Goal: Transaction & Acquisition: Download file/media

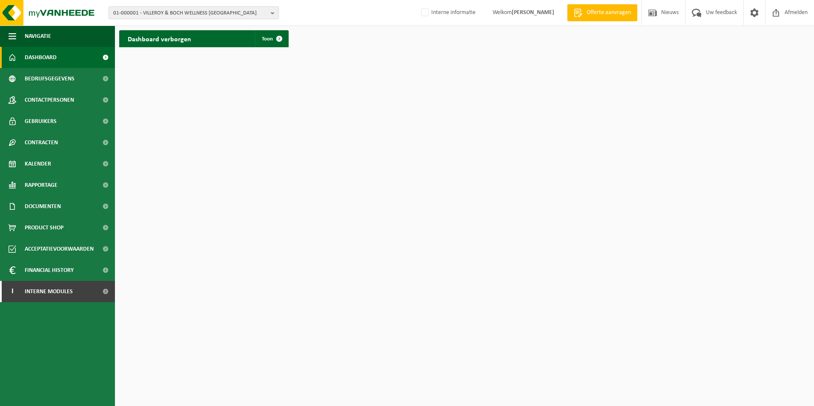
click at [259, 14] on span "01-000001 - VILLEROY & BOCH WELLNESS NV" at bounding box center [190, 13] width 154 height 13
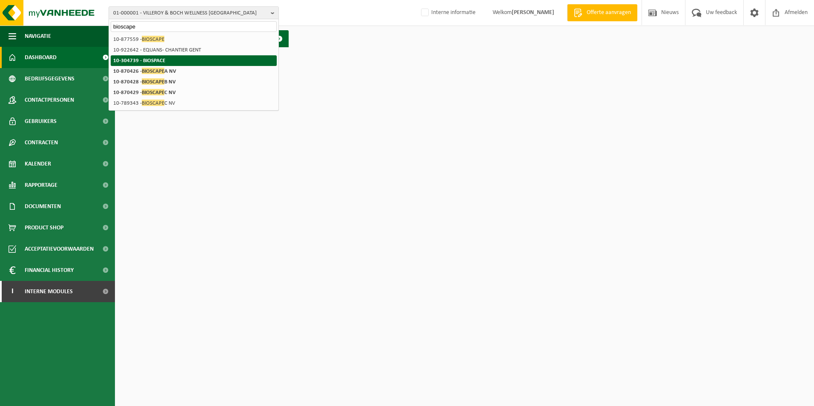
type input "bioscape"
click at [148, 62] on strong "10-304739 - BIOSPACE" at bounding box center [139, 61] width 52 height 6
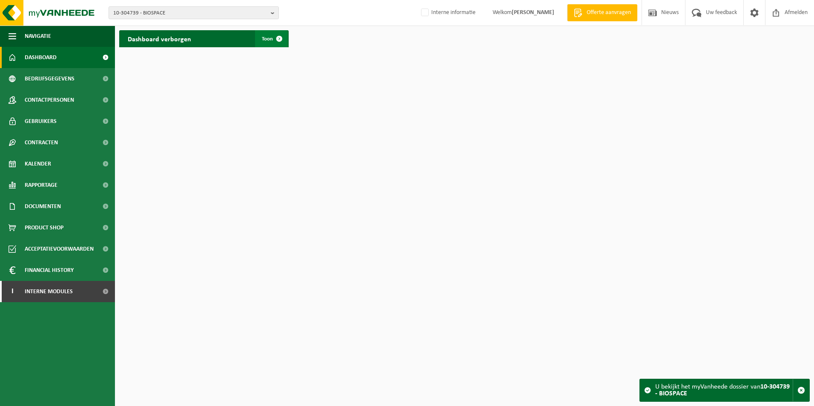
click at [281, 35] on span at bounding box center [279, 38] width 17 height 17
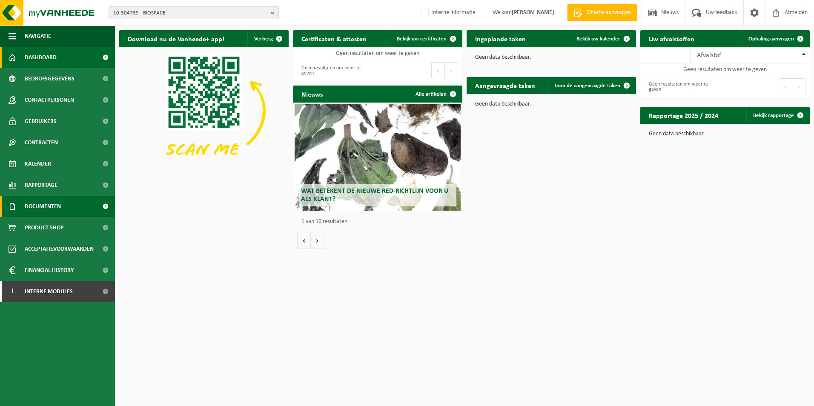
click at [50, 204] on span "Documenten" at bounding box center [43, 206] width 36 height 21
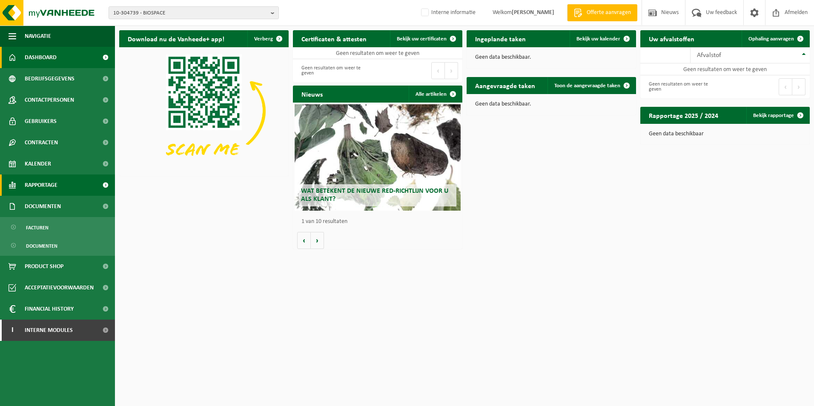
click at [46, 185] on span "Rapportage" at bounding box center [41, 185] width 33 height 21
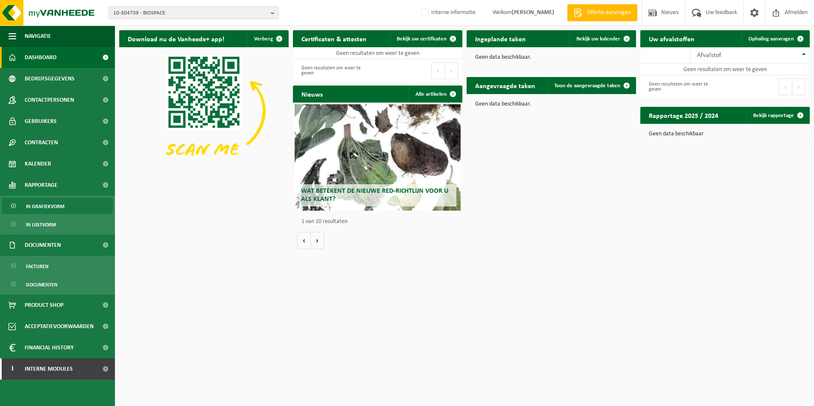
click at [50, 207] on span "In grafiekvorm" at bounding box center [45, 206] width 38 height 16
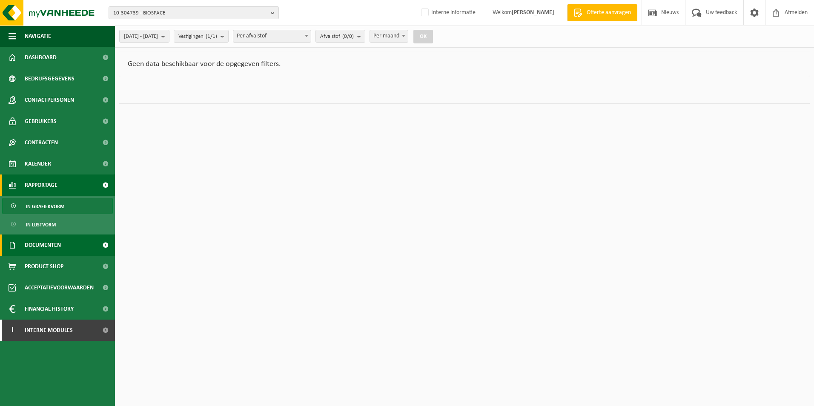
click at [46, 247] on span "Documenten" at bounding box center [43, 245] width 36 height 21
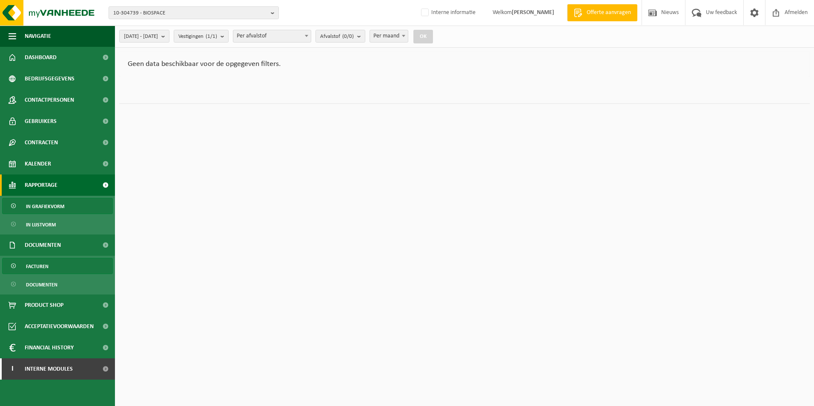
click at [47, 262] on span "Facturen" at bounding box center [37, 267] width 23 height 16
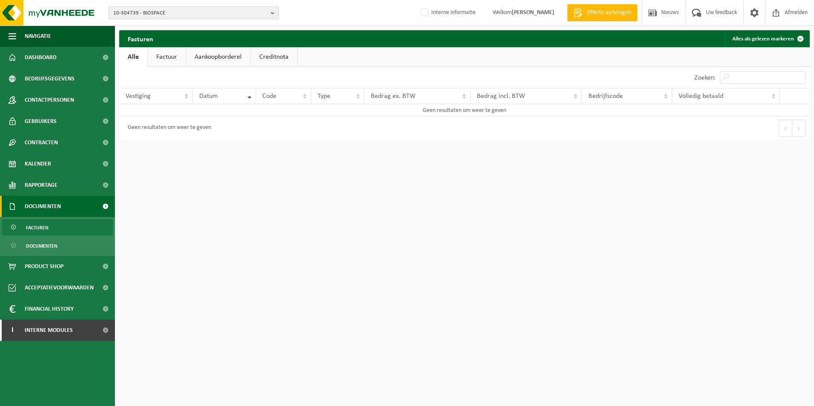
click at [274, 15] on b "button" at bounding box center [275, 13] width 8 height 12
click at [146, 22] on input "text" at bounding box center [194, 26] width 166 height 11
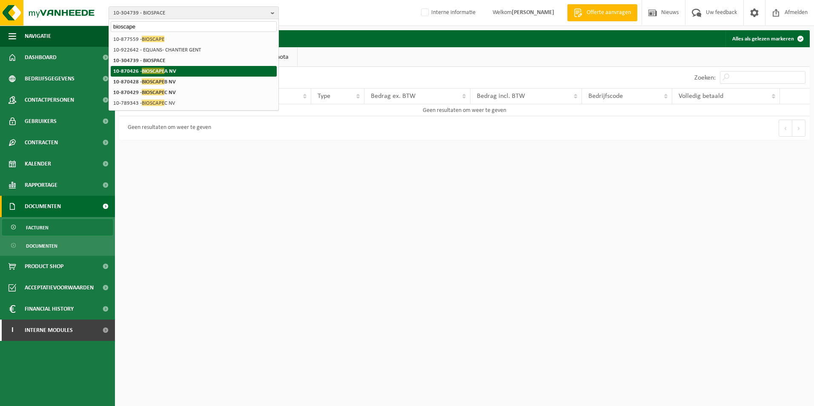
type input "bioscape"
click at [137, 73] on strong "10-870426 - BIOSCAPE A NV" at bounding box center [144, 71] width 63 height 6
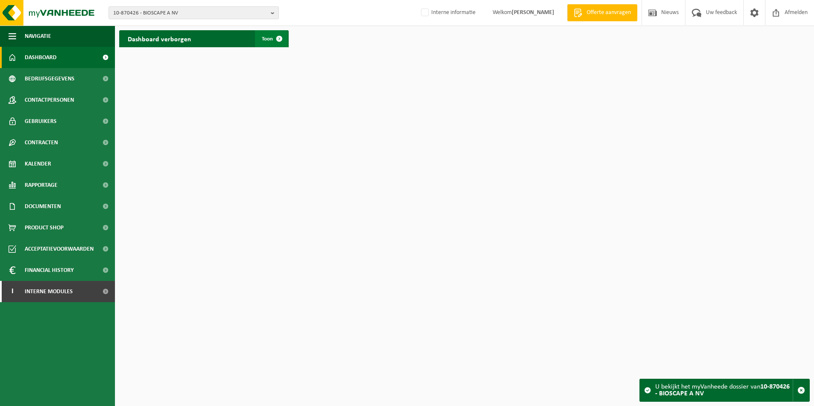
click at [279, 40] on span at bounding box center [279, 38] width 17 height 17
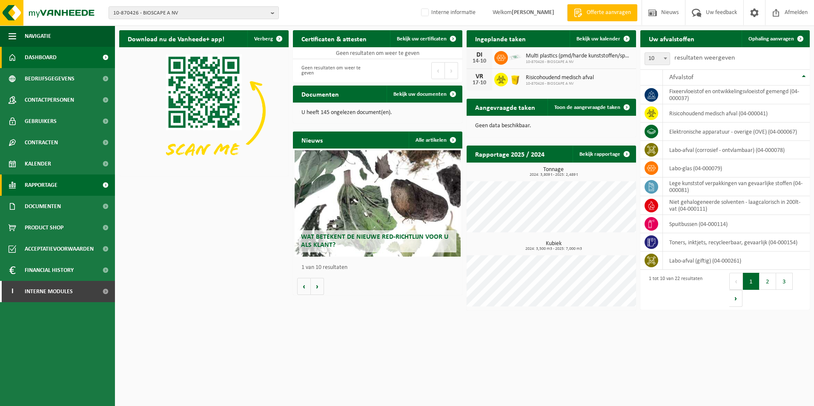
click at [47, 182] on span "Rapportage" at bounding box center [41, 185] width 33 height 21
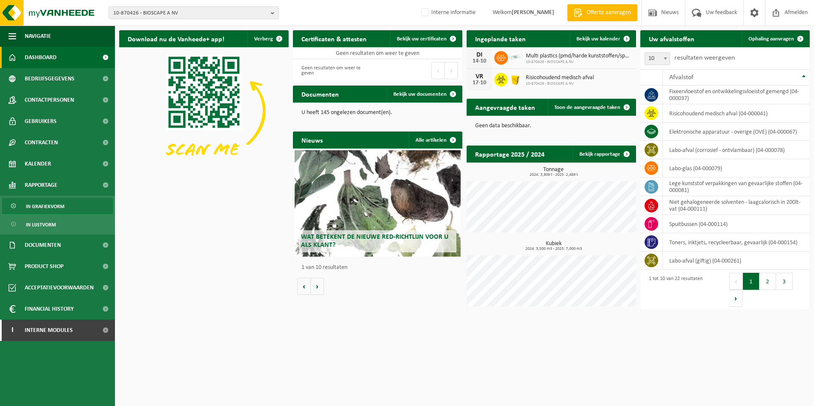
click at [47, 207] on span "In grafiekvorm" at bounding box center [45, 206] width 38 height 16
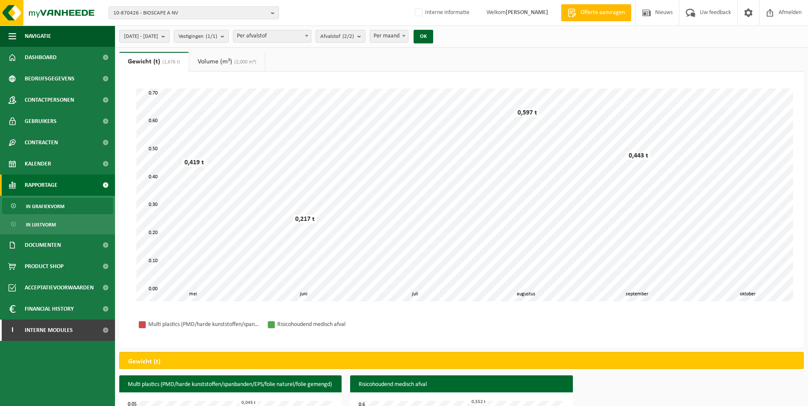
click at [169, 34] on b "submit" at bounding box center [165, 36] width 8 height 12
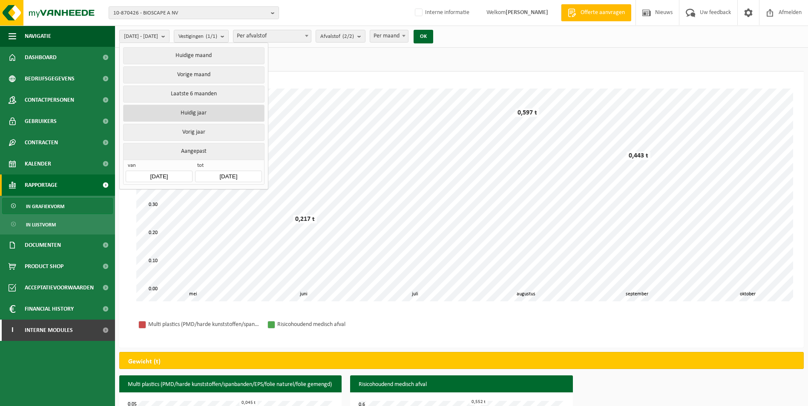
click at [203, 109] on button "Huidig jaar" at bounding box center [193, 113] width 141 height 17
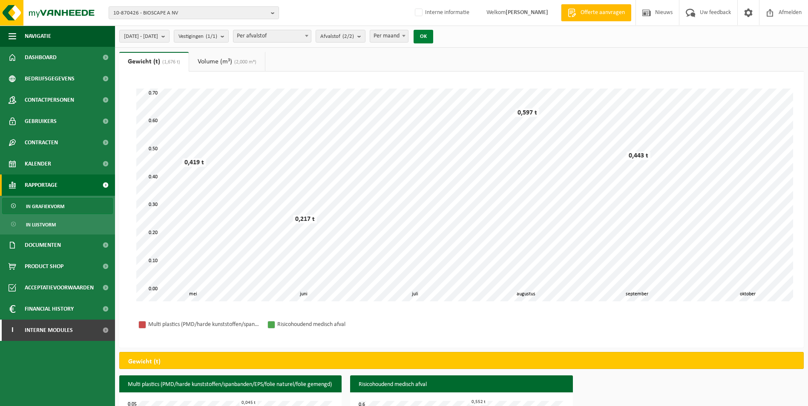
click at [433, 36] on button "OK" at bounding box center [424, 37] width 20 height 14
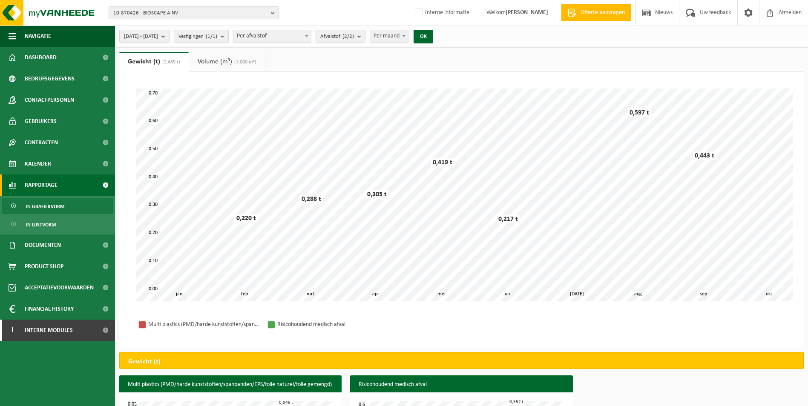
click at [274, 12] on b "button" at bounding box center [275, 13] width 8 height 12
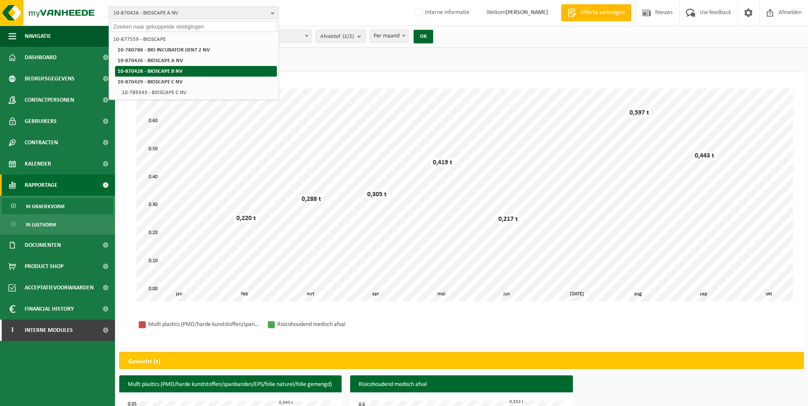
click at [184, 70] on li "10-870428 - BIOSCAPE B NV" at bounding box center [196, 71] width 162 height 11
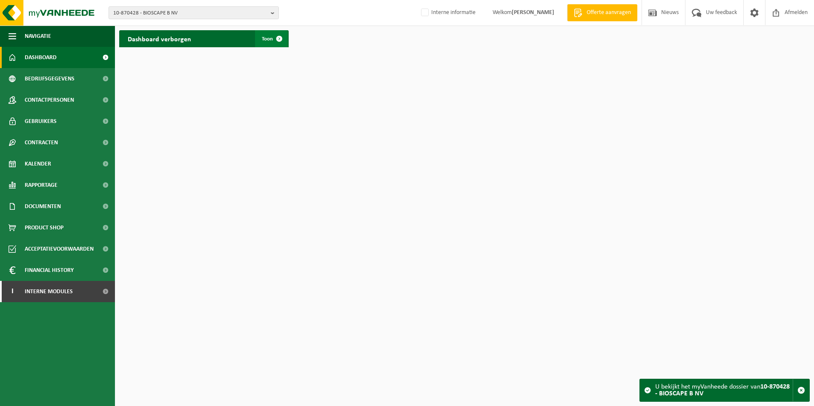
click at [278, 37] on span at bounding box center [279, 38] width 17 height 17
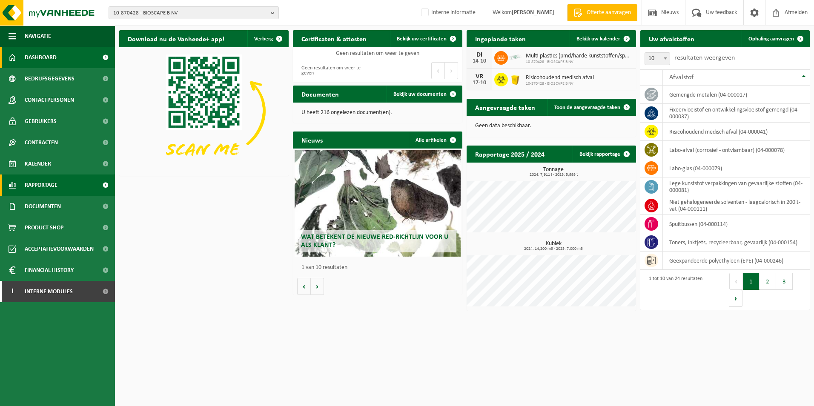
click at [43, 183] on span "Rapportage" at bounding box center [41, 185] width 33 height 21
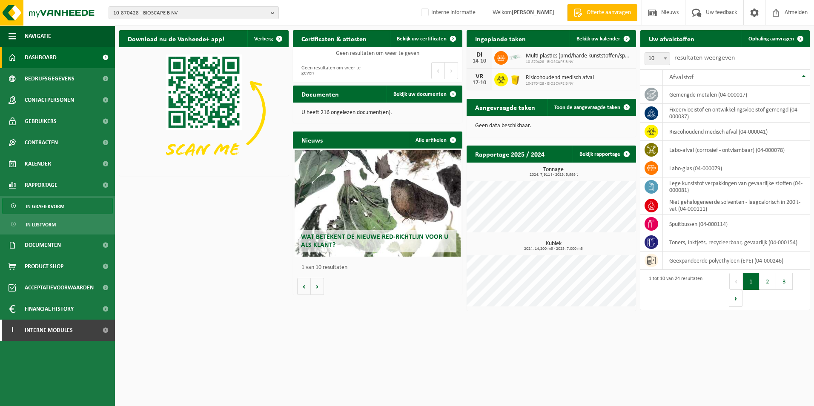
click at [46, 208] on span "In grafiekvorm" at bounding box center [45, 206] width 38 height 16
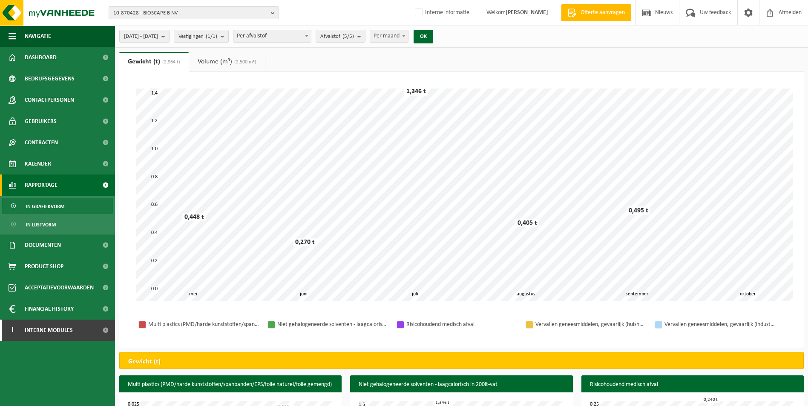
click at [271, 12] on b "button" at bounding box center [275, 13] width 8 height 12
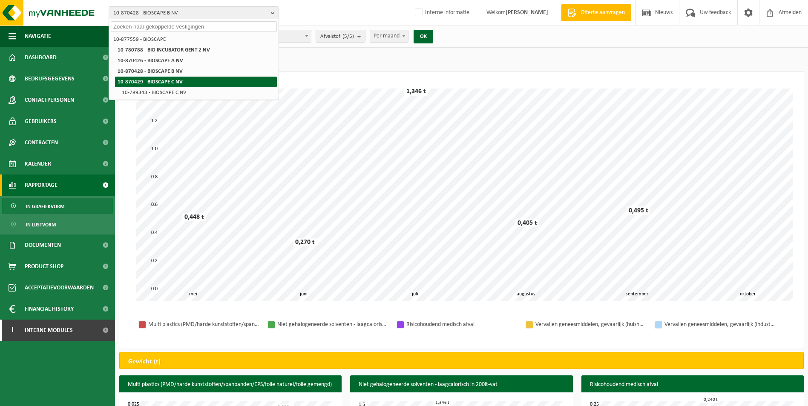
click at [168, 77] on li "10-870429 - BIOSCAPE C NV" at bounding box center [196, 82] width 162 height 11
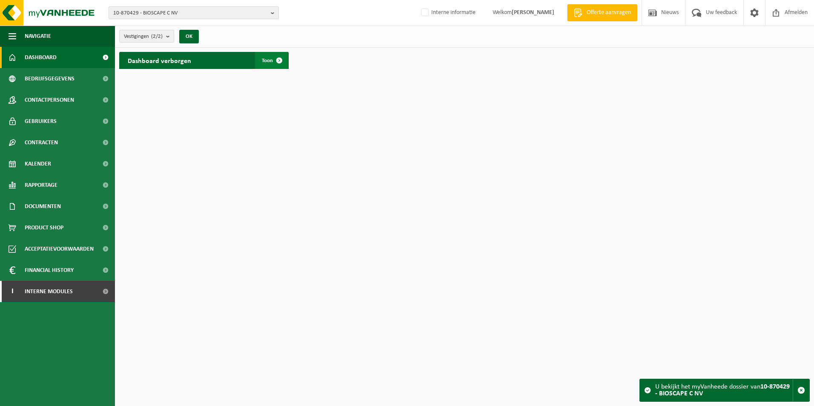
click at [271, 62] on span at bounding box center [279, 60] width 17 height 17
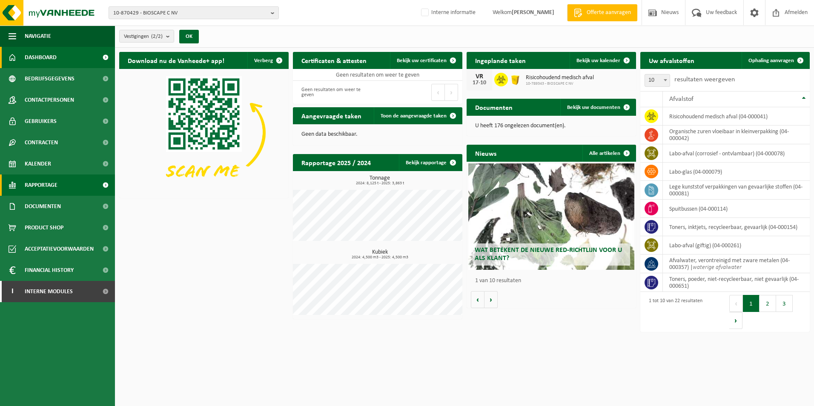
click at [57, 181] on span "Rapportage" at bounding box center [41, 185] width 33 height 21
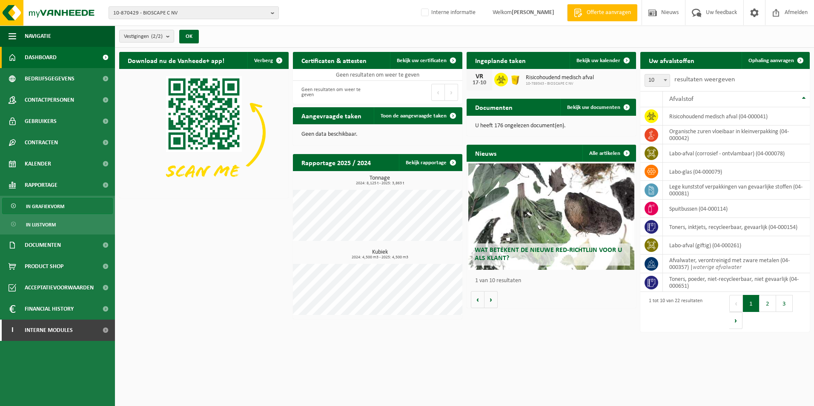
click at [49, 210] on span "In grafiekvorm" at bounding box center [45, 206] width 38 height 16
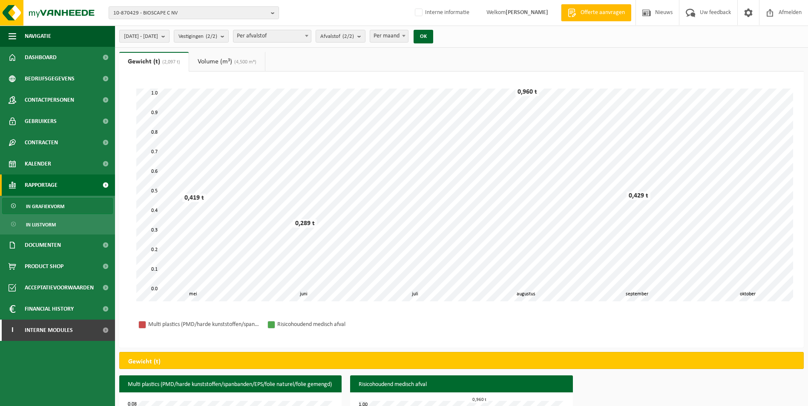
click at [169, 35] on b "submit" at bounding box center [165, 36] width 8 height 12
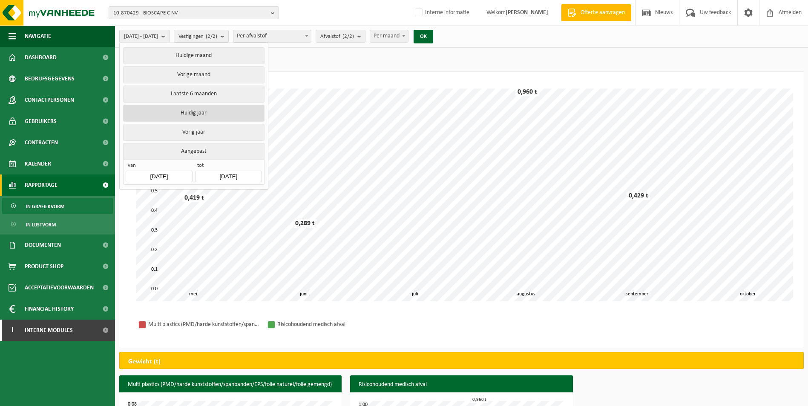
click at [175, 115] on button "Huidig jaar" at bounding box center [193, 113] width 141 height 17
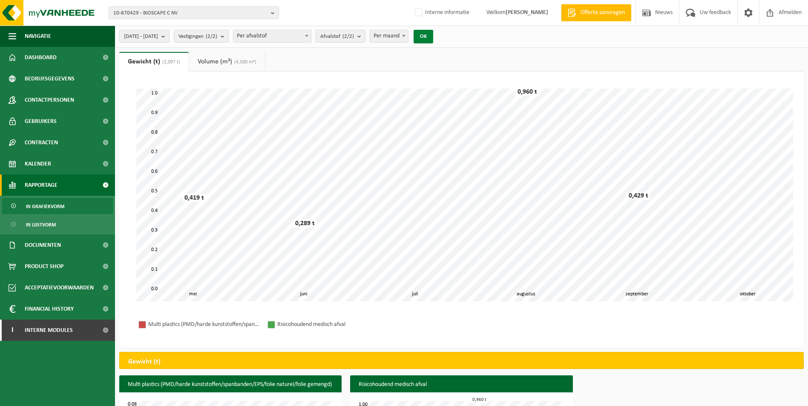
click at [433, 43] on button "OK" at bounding box center [424, 37] width 20 height 14
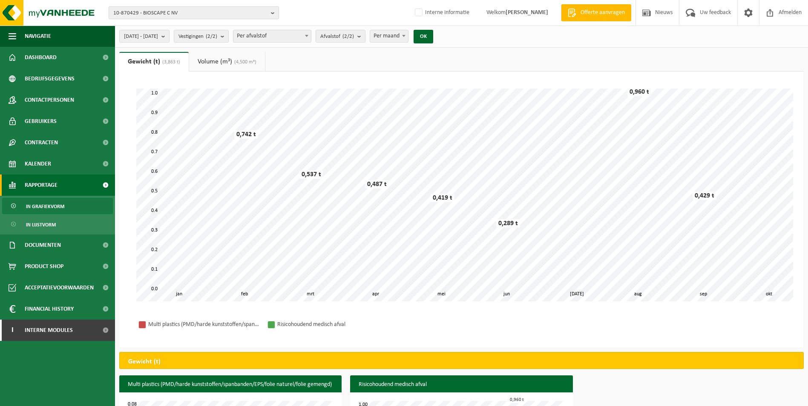
click at [274, 14] on b "button" at bounding box center [275, 13] width 8 height 12
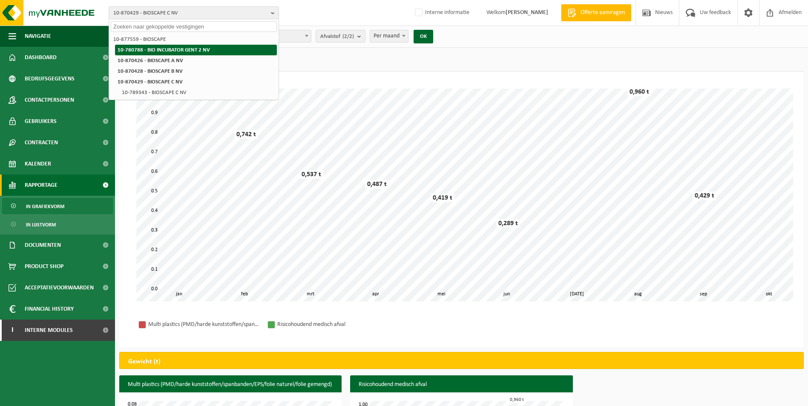
click at [184, 51] on strong "10-780788 - BIO INCUBATOR GENT 2 NV" at bounding box center [164, 50] width 92 height 6
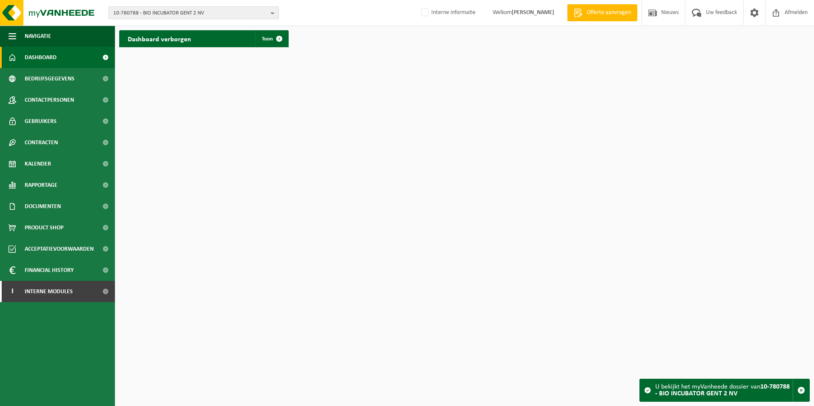
click at [269, 16] on button "10-780788 - BIO INCUBATOR GENT 2 NV" at bounding box center [194, 12] width 170 height 13
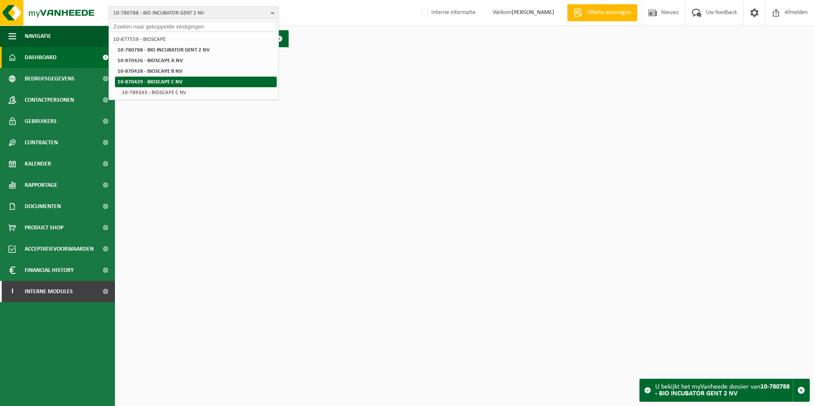
click at [155, 79] on strong "10-870429 - BIOSCAPE C NV" at bounding box center [150, 82] width 65 height 6
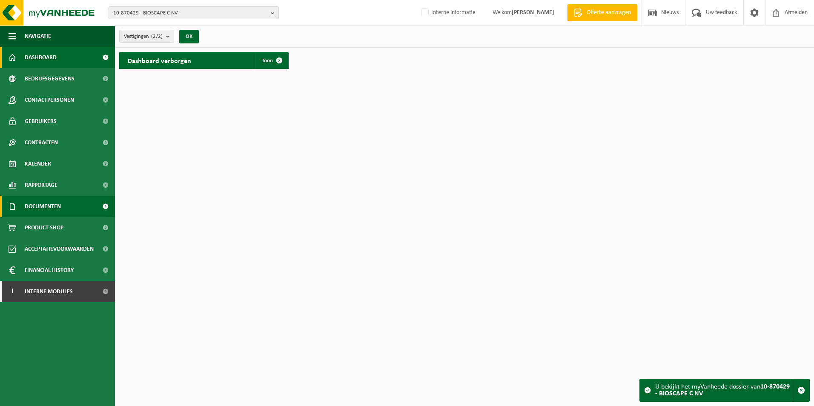
click at [53, 205] on span "Documenten" at bounding box center [43, 206] width 36 height 21
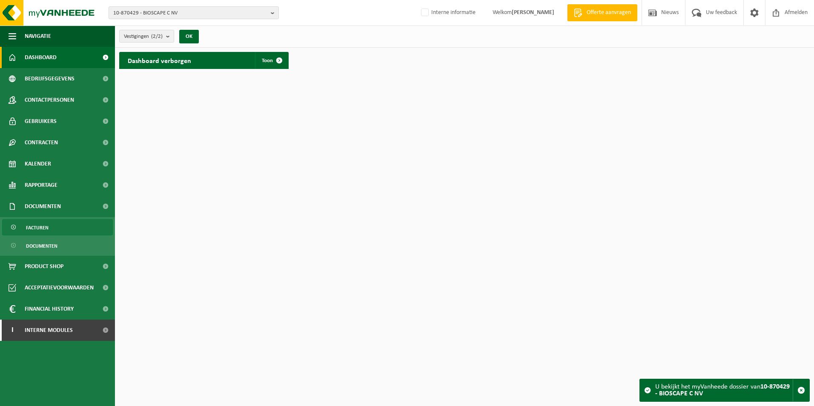
click at [46, 227] on span "Facturen" at bounding box center [37, 228] width 23 height 16
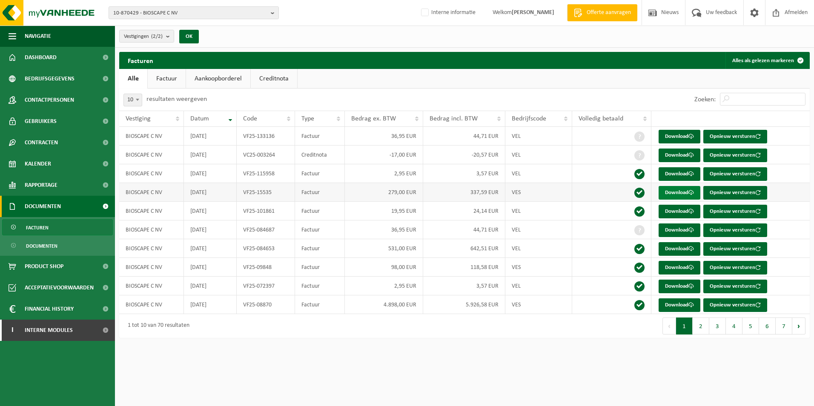
click at [666, 192] on link "Download" at bounding box center [680, 193] width 42 height 14
click at [680, 192] on link "Download" at bounding box center [680, 193] width 42 height 14
click at [677, 267] on link "Download" at bounding box center [680, 268] width 42 height 14
click at [666, 303] on link "Download" at bounding box center [680, 306] width 42 height 14
click at [705, 329] on button "2" at bounding box center [701, 326] width 17 height 17
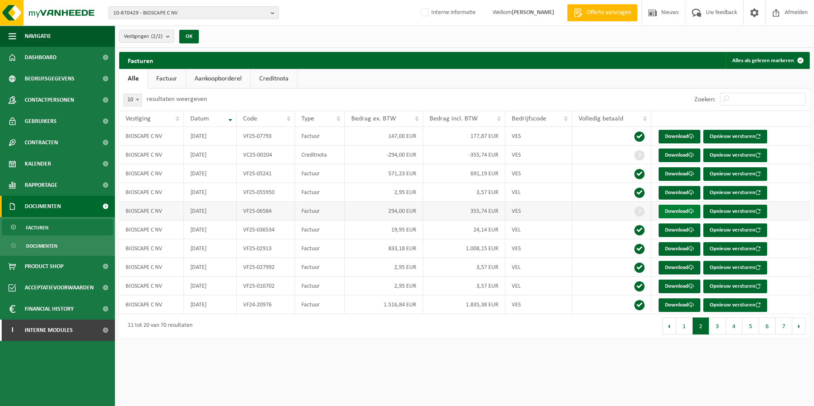
click at [671, 211] on link "Download" at bounding box center [680, 212] width 42 height 14
click at [669, 137] on link "Download" at bounding box center [680, 137] width 42 height 14
click at [681, 327] on button "1" at bounding box center [684, 326] width 17 height 17
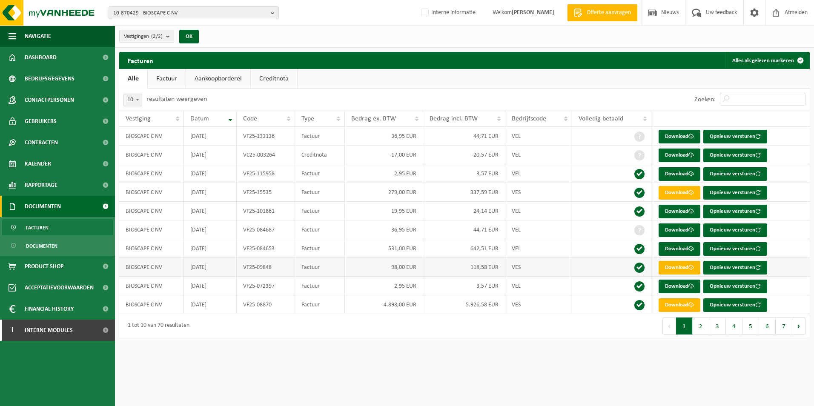
click at [673, 267] on link "Download" at bounding box center [680, 268] width 42 height 14
click at [700, 325] on button "2" at bounding box center [701, 326] width 17 height 17
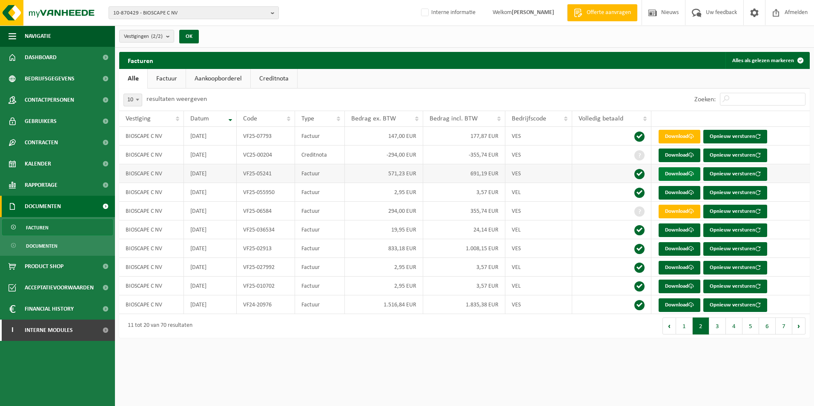
click at [669, 173] on link "Download" at bounding box center [680, 174] width 42 height 14
